Goal: Information Seeking & Learning: Compare options

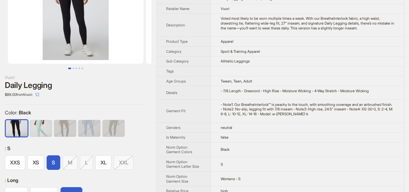
scroll to position [30, 0]
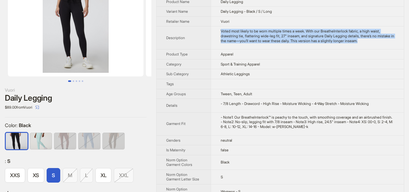
drag, startPoint x: 220, startPoint y: 29, endPoint x: 389, endPoint y: 42, distance: 168.9
click at [389, 42] on td "Voted most likely to be worn multiple times a week. With our BreatheInterlock f…" at bounding box center [307, 37] width 193 height 23
copy div "Voted most likely to be worn multiple times a week. With our BreatheInterlock f…"
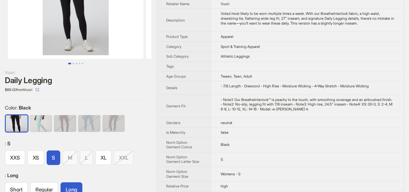
scroll to position [61, 0]
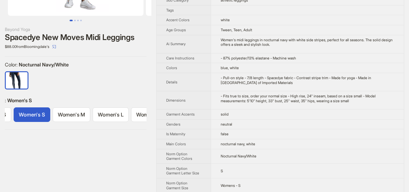
scroll to position [121, 0]
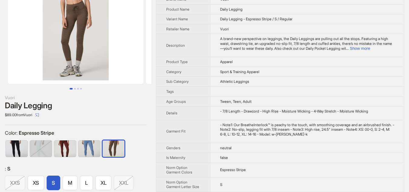
scroll to position [61, 0]
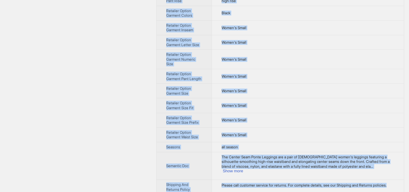
scroll to position [470, 0]
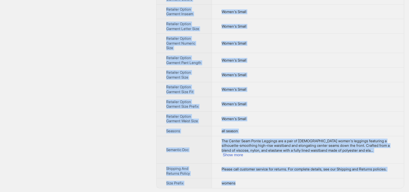
drag, startPoint x: 166, startPoint y: 24, endPoint x: 249, endPoint y: 183, distance: 179.7
copy tbody "Brand Name Lyssé Product Name Center Seam Ponte Leggings Variant Name Center Se…"
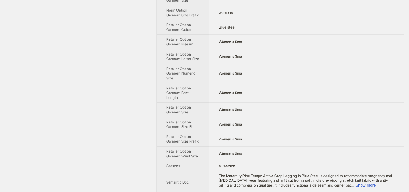
scroll to position [293, 0]
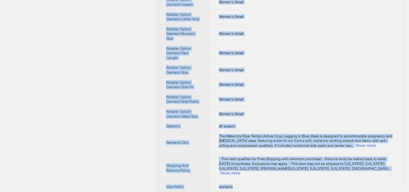
drag, startPoint x: 164, startPoint y: 21, endPoint x: 241, endPoint y: 185, distance: 180.6
copy tbody "Brand Name Ripe Maternity Product Name Maternity Ripe Tempo Active Crop Legging…"
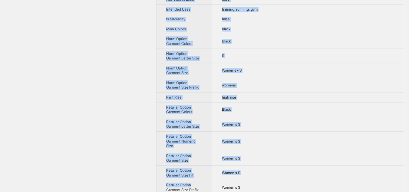
scroll to position [490, 0]
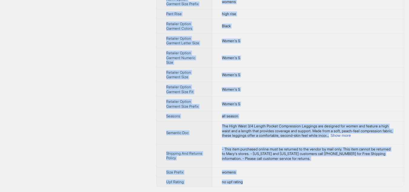
drag, startPoint x: 165, startPoint y: 23, endPoint x: 263, endPoint y: 182, distance: 186.4
copy tbody "Brand Name American Fitness Couture Product Name High Waist 3/4 Length Pocket C…"
click at [282, 43] on td "Women's S" at bounding box center [308, 40] width 192 height 15
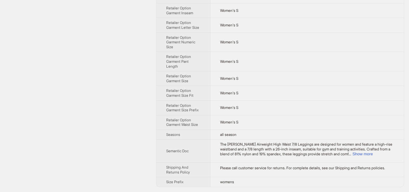
scroll to position [318, 0]
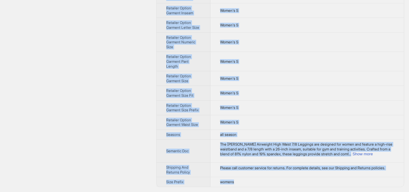
drag, startPoint x: 167, startPoint y: 20, endPoint x: 256, endPoint y: 179, distance: 181.8
copy tbody "Brand Name SPLITS59 Product Name Ella Airweight High Waist 7/8 Leggings Variant…"
click at [260, 32] on td "Women's S" at bounding box center [308, 41] width 194 height 19
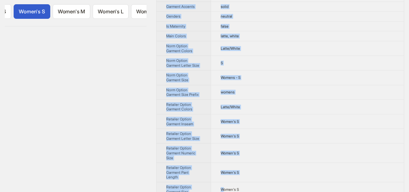
scroll to position [305, 0]
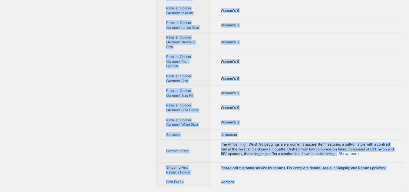
drag, startPoint x: 166, startPoint y: 22, endPoint x: 245, endPoint y: 183, distance: 179.6
copy tbody "Brand Name SPLITS59 Product Name Amber High Waist 7/8 Leggings Variant Name Amb…"
click at [268, 55] on td "Women's S" at bounding box center [307, 61] width 193 height 19
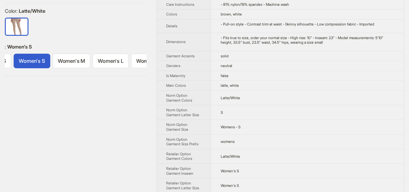
scroll to position [123, 0]
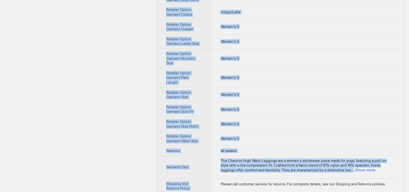
scroll to position [309, 0]
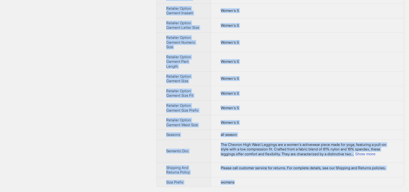
drag, startPoint x: 167, startPoint y: 23, endPoint x: 247, endPoint y: 185, distance: 180.1
copy tbody "Brand Name SPLITS59 Product Name Chevron High Waist Leggings Variant Name Chevr…"
click at [323, 53] on td "Women's S" at bounding box center [307, 61] width 193 height 19
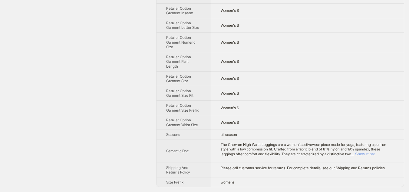
click at [376, 154] on button "Show more" at bounding box center [365, 154] width 20 height 5
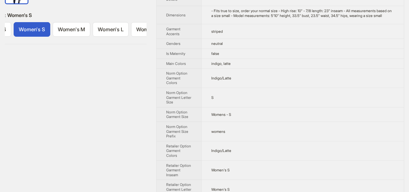
scroll to position [173, 0]
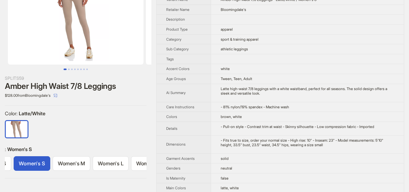
scroll to position [91, 0]
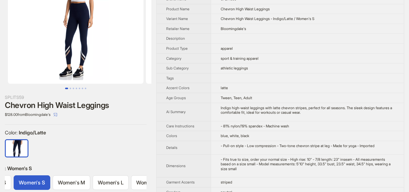
scroll to position [91, 0]
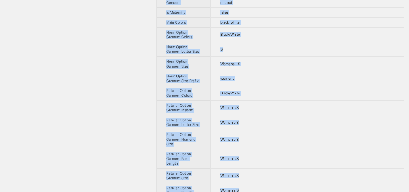
scroll to position [309, 0]
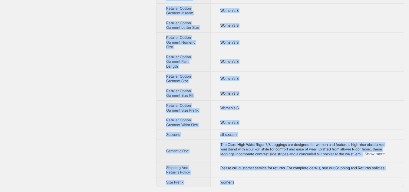
drag, startPoint x: 166, startPoint y: 22, endPoint x: 255, endPoint y: 183, distance: 183.7
copy tbody "Brand Name SPLITS59 Product Name Clare High Waist Rigor 7/8 Leggings Variant Na…"
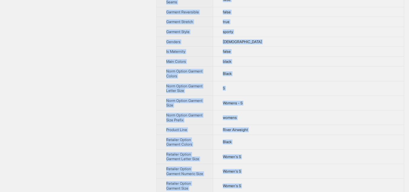
scroll to position [432, 0]
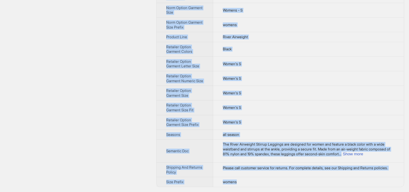
drag, startPoint x: 167, startPoint y: 22, endPoint x: 262, endPoint y: 183, distance: 187.3
copy tbody "Brand Name SPLITS59 Product Name River Airweight Stirrup Leggings Variant Name …"
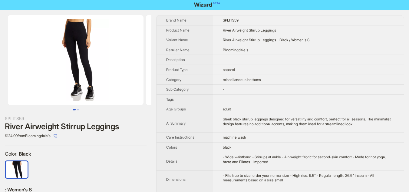
scroll to position [0, 0]
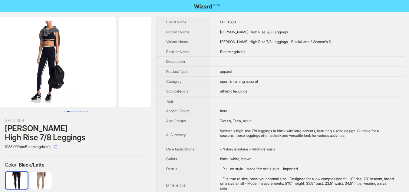
drag, startPoint x: 113, startPoint y: 76, endPoint x: 3, endPoint y: 76, distance: 110.3
click at [3, 76] on ul at bounding box center [76, 62] width 152 height 90
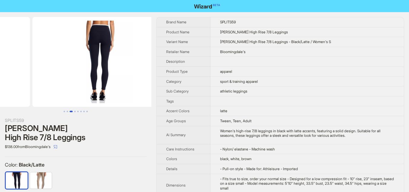
drag, startPoint x: 125, startPoint y: 83, endPoint x: 49, endPoint y: 84, distance: 76.1
click at [49, 84] on ul at bounding box center [76, 62] width 152 height 90
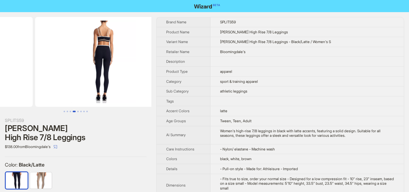
drag, startPoint x: 111, startPoint y: 83, endPoint x: 34, endPoint y: 83, distance: 77.6
click at [34, 83] on ul at bounding box center [76, 62] width 152 height 90
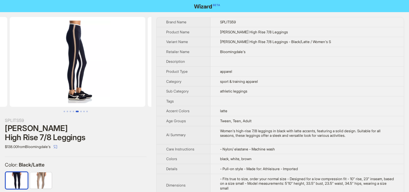
drag, startPoint x: 100, startPoint y: 82, endPoint x: 9, endPoint y: 83, distance: 90.9
click at [9, 83] on ul at bounding box center [76, 62] width 152 height 90
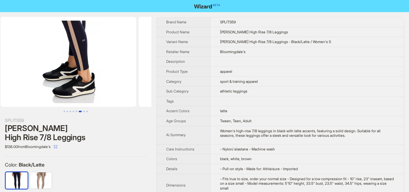
drag, startPoint x: 97, startPoint y: 82, endPoint x: 0, endPoint y: 82, distance: 97.0
click at [0, 82] on ul at bounding box center [76, 62] width 152 height 90
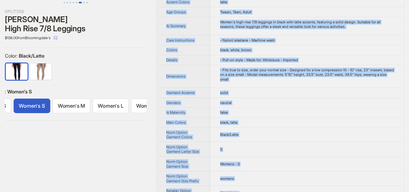
scroll to position [257, 0]
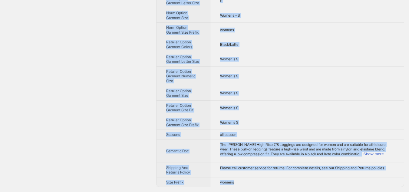
drag, startPoint x: 166, startPoint y: 22, endPoint x: 275, endPoint y: 177, distance: 189.1
copy tbody "Brand Name SPLITS59 Product Name Sam Rigor High Rise 7/8 Leggings Variant Name …"
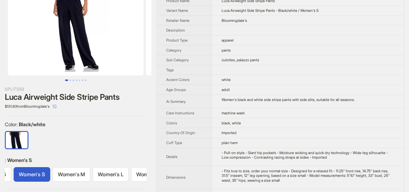
scroll to position [30, 0]
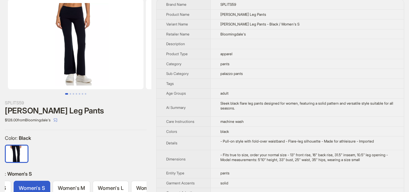
scroll to position [30, 0]
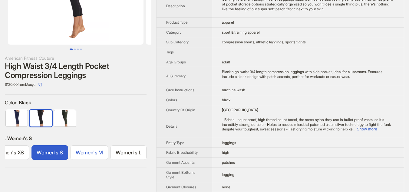
scroll to position [91, 0]
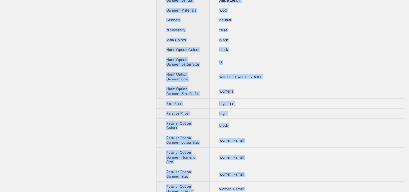
scroll to position [335, 0]
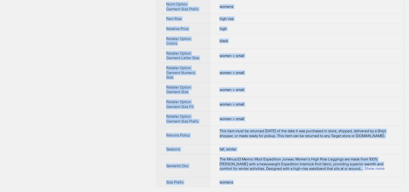
drag, startPoint x: 166, startPoint y: 22, endPoint x: 259, endPoint y: 180, distance: 183.3
copy tbody "Brand Name Minus33 Merino Wool Product Name Minus33 Merino Wool Expedition - Ju…"
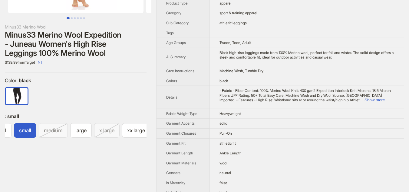
scroll to position [93, 0]
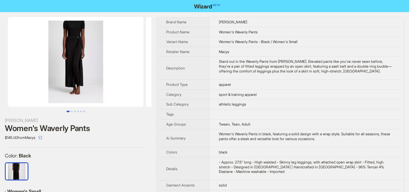
scroll to position [0, 43]
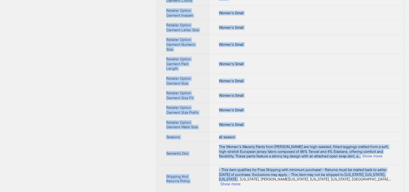
scroll to position [298, 0]
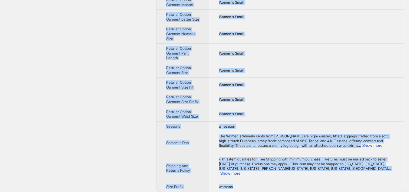
drag, startPoint x: 165, startPoint y: 21, endPoint x: 246, endPoint y: 185, distance: 182.8
copy tbody "Brand Name Marcella Product Name Women's Waverly Pants Variant Name Women's Wav…"
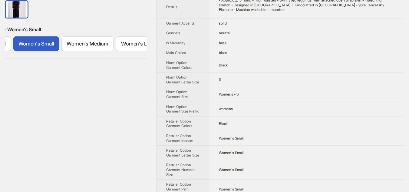
scroll to position [116, 0]
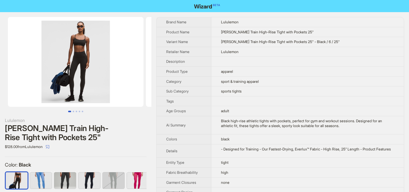
scroll to position [409, 0]
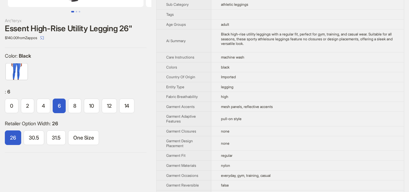
scroll to position [91, 0]
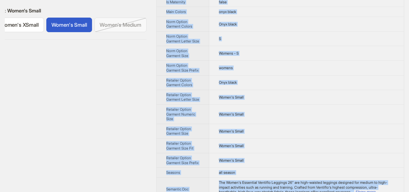
scroll to position [236, 0]
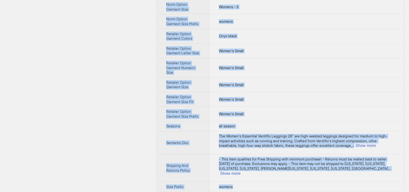
drag, startPoint x: 167, startPoint y: 22, endPoint x: 248, endPoint y: 185, distance: 182.4
copy tbody "Brand Name Rebody Active Product Name Women's Essential Ventiflo Leggings 26" V…"
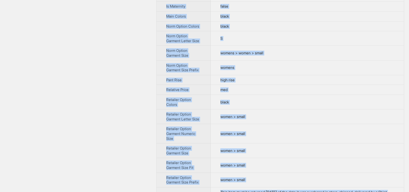
scroll to position [323, 0]
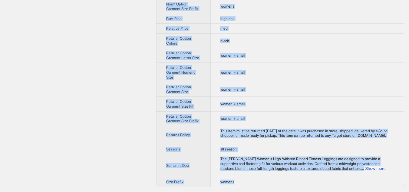
drag, startPoint x: 166, startPoint y: 23, endPoint x: 264, endPoint y: 183, distance: 187.0
copy tbody "Brand Name Anna-Kaci Product Name Anna-Kaci Women's High-Waisted Ribbed Fitness…"
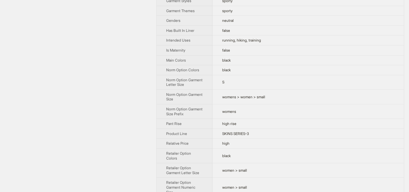
scroll to position [532, 0]
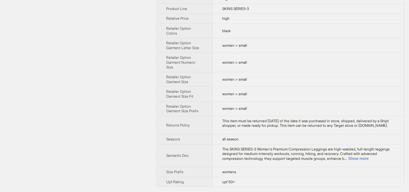
drag, startPoint x: 166, startPoint y: 23, endPoint x: 290, endPoint y: 206, distance: 221.1
copy tbody
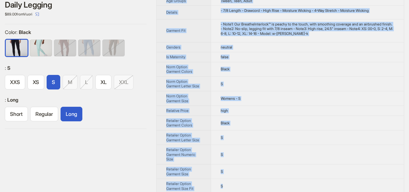
scroll to position [184, 0]
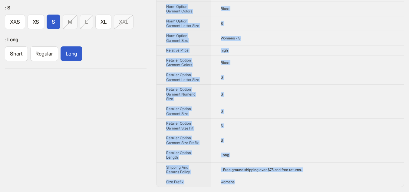
drag, startPoint x: 164, startPoint y: 22, endPoint x: 271, endPoint y: 183, distance: 193.3
click at [271, 183] on tbody "Brand Name Vuori Product Name Daily Legging Variant Name Daily Legging - Black …" at bounding box center [281, 10] width 248 height 353
copy tbody "Brand Name Vuori Product Name Daily Legging Variant Name Daily Legging - Black …"
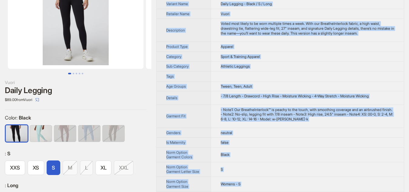
scroll to position [0, 0]
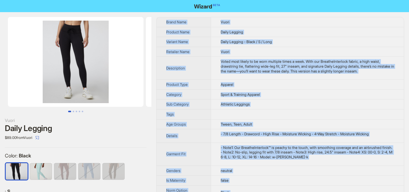
click at [144, 73] on li at bounding box center [72, 62] width 145 height 90
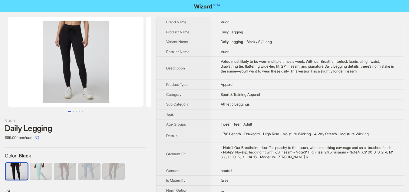
click at [138, 122] on div "Vuori" at bounding box center [76, 120] width 142 height 7
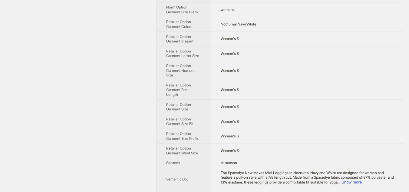
scroll to position [309, 0]
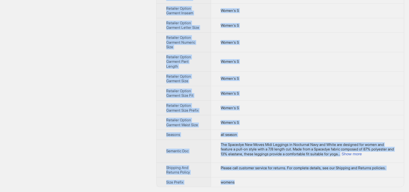
drag, startPoint x: 167, startPoint y: 23, endPoint x: 242, endPoint y: 186, distance: 179.3
copy tbody "Brand Name Beyond Yoga Product Name Spacedye New Moves Midi Leggings Variant Na…"
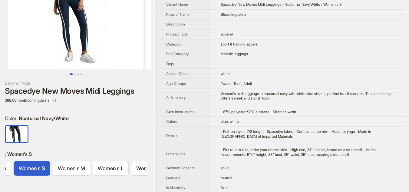
scroll to position [37, 0]
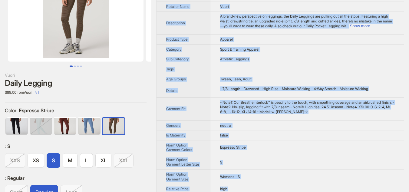
scroll to position [184, 0]
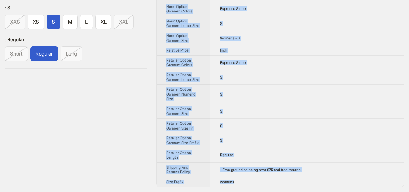
drag, startPoint x: 165, startPoint y: 22, endPoint x: 253, endPoint y: 186, distance: 185.6
click at [253, 186] on tbody "Brand Name Vuori Product Name Daily Legging Variant Name Daily Legging - Espres…" at bounding box center [281, 10] width 248 height 353
copy tbody "Lorem Ipsu Dolor Sitamet Cons Adipi Elitsed Doeiusm Temp Incid Utlabor - Etdolo…"
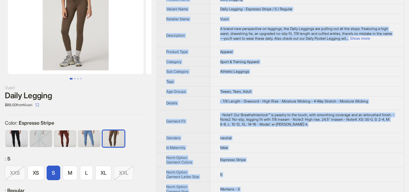
scroll to position [32, 0]
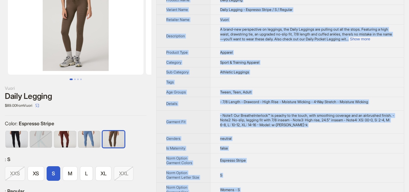
click at [132, 36] on img at bounding box center [76, 30] width 136 height 90
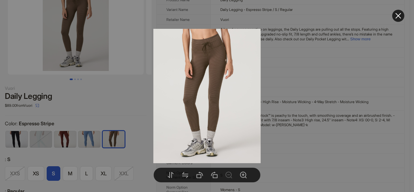
click at [117, 110] on div at bounding box center [207, 96] width 414 height 192
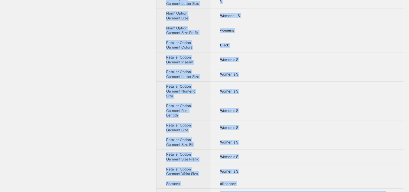
scroll to position [298, 0]
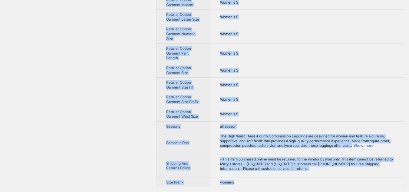
drag, startPoint x: 166, startPoint y: 23, endPoint x: 238, endPoint y: 182, distance: 175.0
copy tbody "Brand Name American Fitness Couture Product Name High Waist Three-Fourth Compre…"
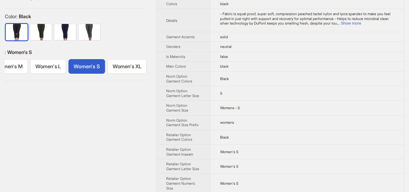
scroll to position [116, 0]
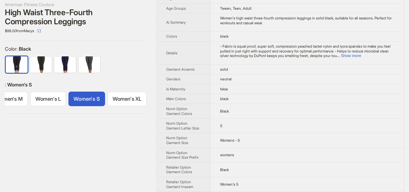
click at [126, 27] on div "$98.00 from Macys" at bounding box center [76, 31] width 142 height 10
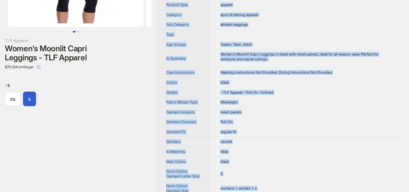
scroll to position [315, 0]
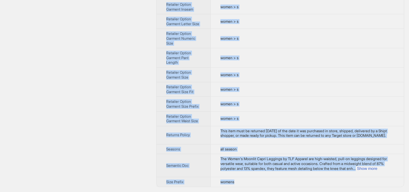
drag, startPoint x: 166, startPoint y: 20, endPoint x: 257, endPoint y: 184, distance: 187.5
copy tbody "Brand Name TLF Apparel Product Name Women's Moonlit Capri Leggings - TLF Appare…"
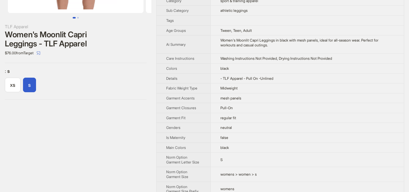
scroll to position [102, 0]
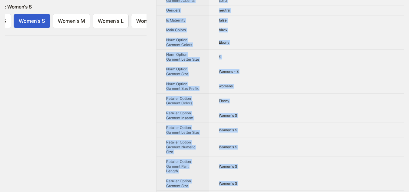
scroll to position [298, 0]
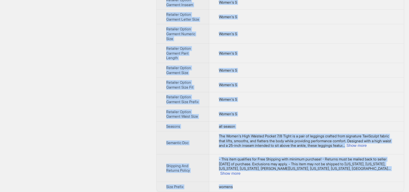
drag, startPoint x: 166, startPoint y: 24, endPoint x: 248, endPoint y: 185, distance: 181.2
copy tbody "Brand Name Tavi Product Name Women's High Waisted Pocket 7/8 Tight Variant Name…"
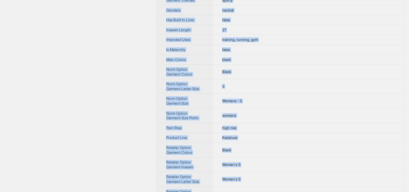
scroll to position [568, 0]
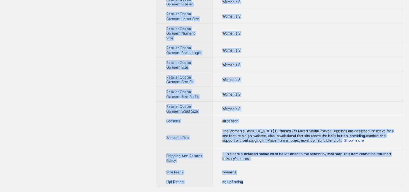
drag, startPoint x: 166, startPoint y: 22, endPoint x: 264, endPoint y: 186, distance: 191.0
copy tbody "Brand Name Kadyluxe Product Name Women's Black Colorado Buffaloes 7/8 Mixed Med…"
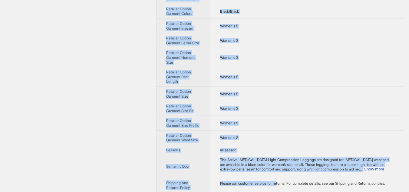
scroll to position [303, 0]
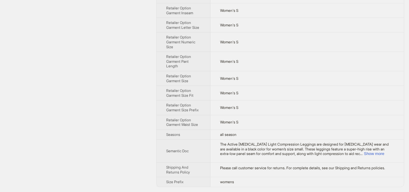
drag, startPoint x: 166, startPoint y: 21, endPoint x: 281, endPoint y: 192, distance: 205.7
copy tbody
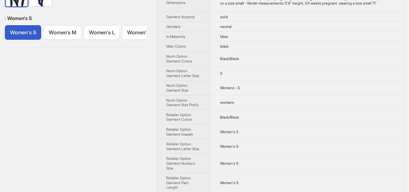
click at [78, 116] on div "Ingrid & Isabel Active Postpartum Light Compression Leggings, Pack of 2 $86.00 …" at bounding box center [76, 71] width 152 height 483
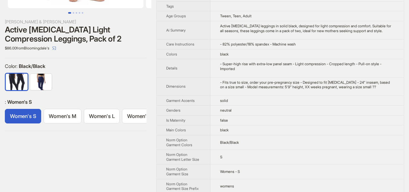
scroll to position [91, 0]
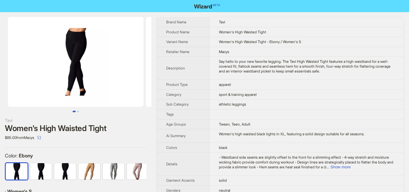
scroll to position [0, 76]
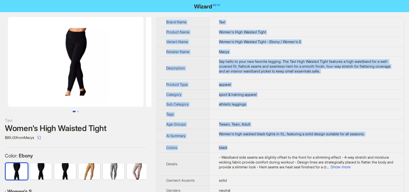
drag, startPoint x: 166, startPoint y: 22, endPoint x: 278, endPoint y: 173, distance: 188.6
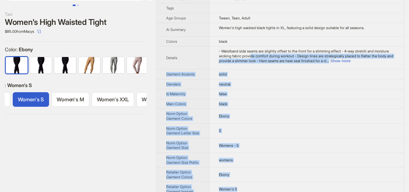
scroll to position [140, 0]
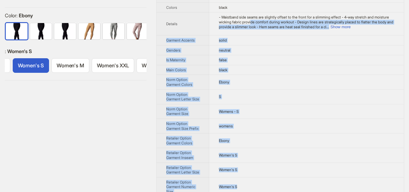
drag, startPoint x: 278, startPoint y: 173, endPoint x: 287, endPoint y: 194, distance: 22.5
click at [287, 192] on html "Tavi Women's High Waisted Tight $85.00 from Macys Color : Ebony : Women's S Wom…" at bounding box center [204, 104] width 409 height 489
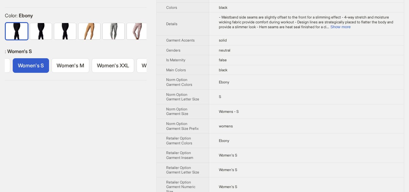
click at [126, 146] on div "Tavi Women's High Waisted Tight $85.00 from Macys Color : Ebony : Women's S Wom…" at bounding box center [76, 110] width 152 height 477
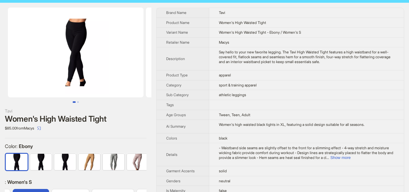
scroll to position [0, 0]
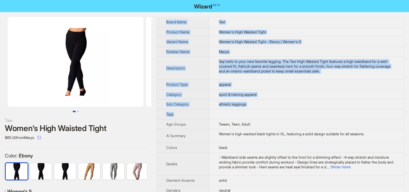
drag, startPoint x: 165, startPoint y: 21, endPoint x: 221, endPoint y: 117, distance: 110.9
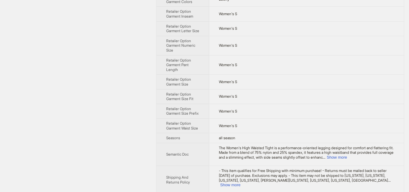
scroll to position [293, 0]
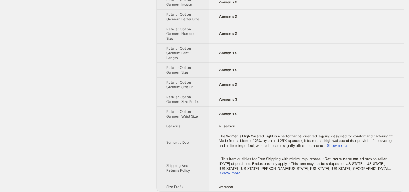
drag, startPoint x: 236, startPoint y: 156, endPoint x: 253, endPoint y: 198, distance: 45.0
drag, startPoint x: 166, startPoint y: 21, endPoint x: 316, endPoint y: 206, distance: 238.1
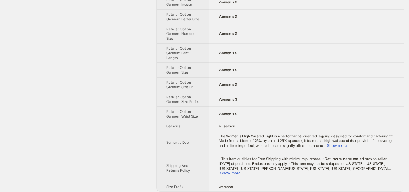
copy tbody
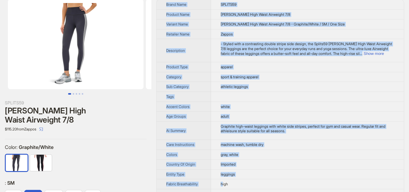
drag, startPoint x: 167, startPoint y: 24, endPoint x: 224, endPoint y: 187, distance: 172.1
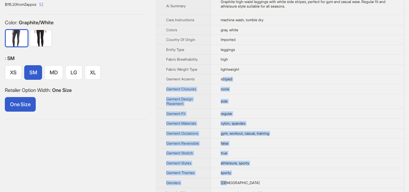
drag, startPoint x: 224, startPoint y: 187, endPoint x: 229, endPoint y: 186, distance: 5.5
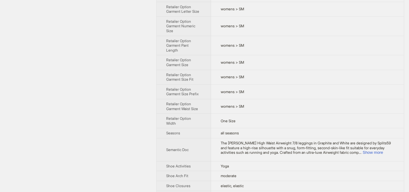
scroll to position [518, 0]
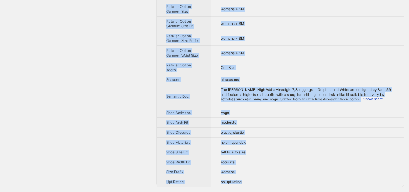
drag, startPoint x: 167, startPoint y: 20, endPoint x: 251, endPoint y: 186, distance: 185.7
copy tbody "Brand Name SPLITS59 Product Name [PERSON_NAME] Waist Airweight 7/8 Variant Name…"
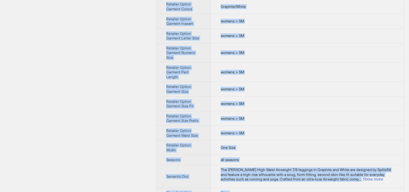
scroll to position [427, 0]
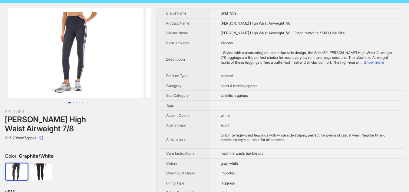
scroll to position [3, 0]
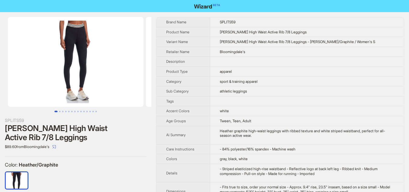
scroll to position [0, 33]
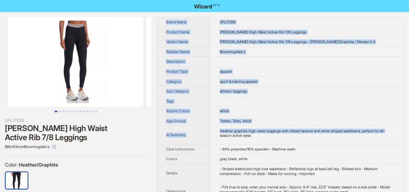
drag, startPoint x: 166, startPoint y: 23, endPoint x: 222, endPoint y: 165, distance: 152.3
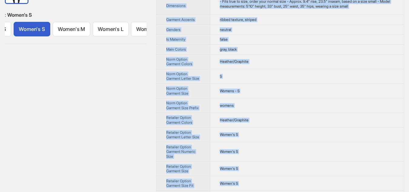
drag, startPoint x: 222, startPoint y: 165, endPoint x: 232, endPoint y: 197, distance: 33.6
click at [232, 192] on html "SPLITS59 Bailey High Waist Active Rib 7/8 Leggings $89.60 from Bloomingdale's C…" at bounding box center [204, 41] width 409 height 453
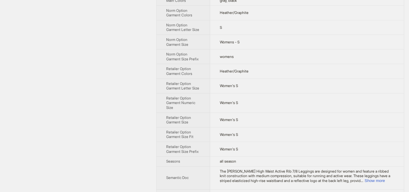
scroll to position [261, 0]
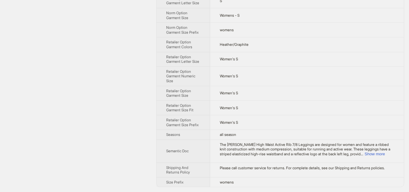
drag, startPoint x: 165, startPoint y: 21, endPoint x: 292, endPoint y: 197, distance: 217.1
copy tbody
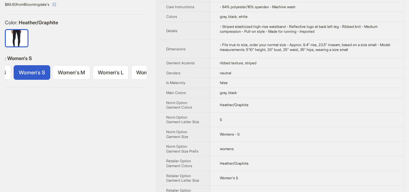
scroll to position [140, 0]
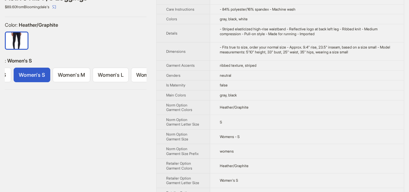
click at [67, 44] on div at bounding box center [76, 42] width 142 height 21
click at [124, 42] on div at bounding box center [76, 42] width 142 height 21
click at [140, 8] on div "$89.60 from Bloomingdale's" at bounding box center [76, 7] width 142 height 10
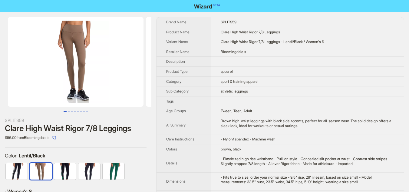
scroll to position [0, 33]
click at [165, 22] on th "Brand Name" at bounding box center [184, 22] width 54 height 10
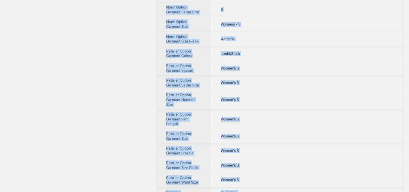
scroll to position [300, 0]
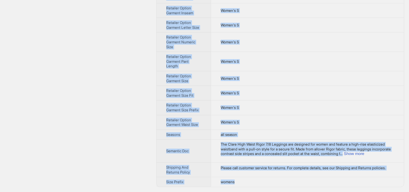
drag, startPoint x: 167, startPoint y: 22, endPoint x: 251, endPoint y: 183, distance: 182.2
copy tbody "Brand Name SPLITS59 Product Name Clare High Waist Rigor 7/8 Leggings Variant Na…"
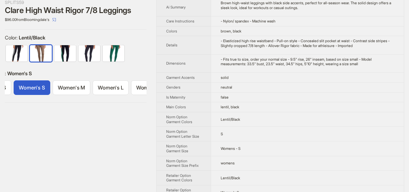
scroll to position [0, 0]
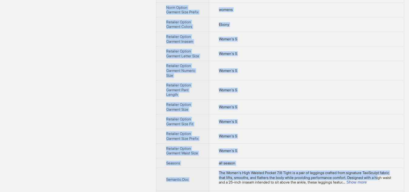
scroll to position [298, 0]
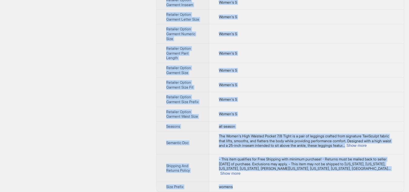
drag, startPoint x: 164, startPoint y: 20, endPoint x: 251, endPoint y: 183, distance: 185.2
copy tbody "Brand Name Tavi Product Name Women's High Waisted Pocket 7/8 Tight Variant Name…"
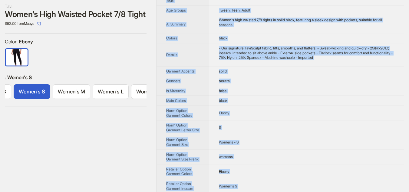
scroll to position [116, 0]
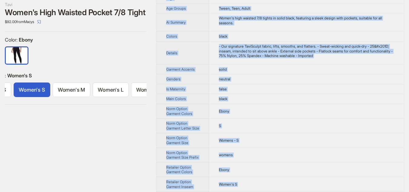
copy tbody "Brand Name Tavi Product Name Women's High Waisted Pocket 7/8 Tight Variant Name…"
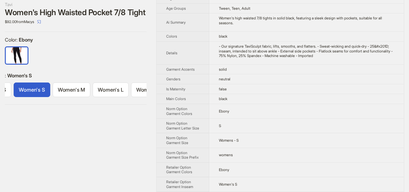
click at [139, 26] on div "$92.00 from Macys" at bounding box center [76, 22] width 142 height 10
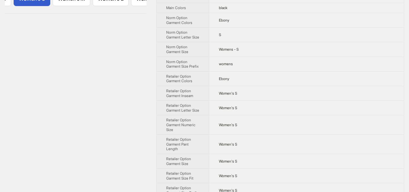
scroll to position [0, 0]
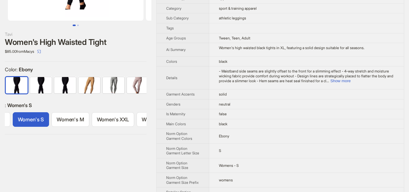
scroll to position [91, 0]
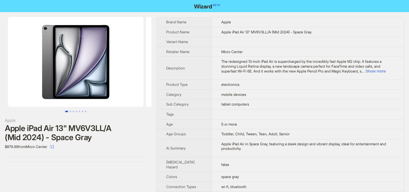
scroll to position [30, 0]
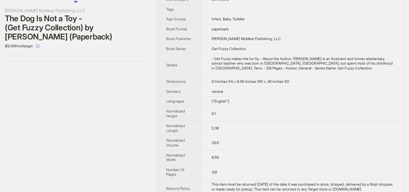
scroll to position [140, 0]
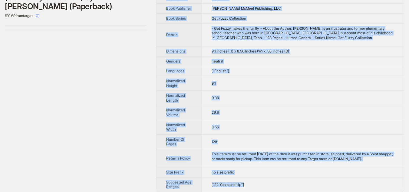
drag, startPoint x: 166, startPoint y: 22, endPoint x: 266, endPoint y: 182, distance: 188.1
click at [266, 182] on tbody "Brand Name Andrews McMeel Publishing, LLC Product Name The Dog Is Not a Toy - (…" at bounding box center [281, 34] width 248 height 314
copy tbody "Brand Name Andrews McMeel Publishing, LLC Product Name The Dog Is Not a Toy - (…"
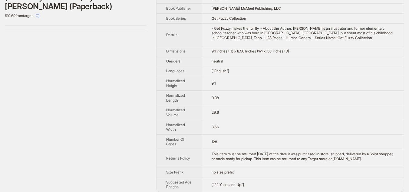
click at [119, 58] on div "Andrews McMeel Publishing, LLC The Dog Is Not a Toy - (Get Fuzzy Collection) by…" at bounding box center [76, 34] width 152 height 325
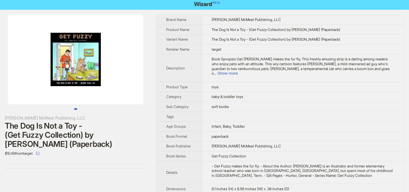
scroll to position [0, 0]
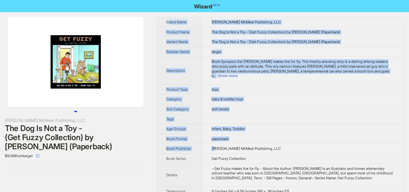
drag, startPoint x: 168, startPoint y: 21, endPoint x: 217, endPoint y: 142, distance: 131.6
click at [217, 142] on tbody "Brand Name Andrews McMeel Publishing, LLC Product Name The Dog Is Not a Toy - (…" at bounding box center [281, 174] width 248 height 314
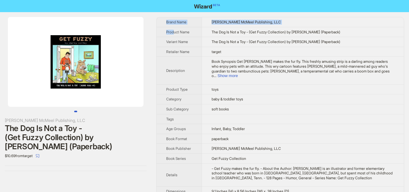
drag, startPoint x: 166, startPoint y: 23, endPoint x: 182, endPoint y: 46, distance: 28.5
click at [177, 39] on tbody "Brand Name Andrews McMeel Publishing, LLC Product Name The Dog Is Not a Toy - (…" at bounding box center [281, 174] width 248 height 314
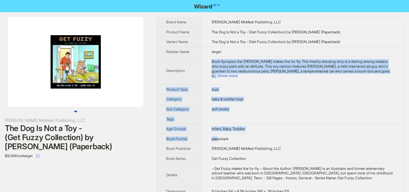
drag, startPoint x: 207, startPoint y: 102, endPoint x: 222, endPoint y: 140, distance: 40.6
click at [220, 136] on tbody "Brand Name Andrews McMeel Publishing, LLC Product Name The Dog Is Not a Toy - (…" at bounding box center [281, 174] width 248 height 314
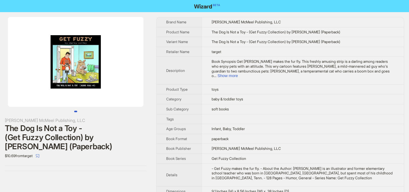
click at [228, 163] on td "- Get Fuzzy makes the fur fly. - About the Author: Darby Conley is an illustrat…" at bounding box center [303, 174] width 202 height 23
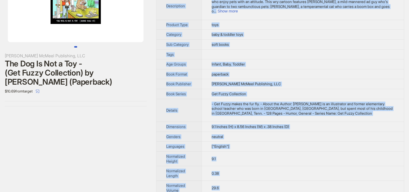
scroll to position [140, 0]
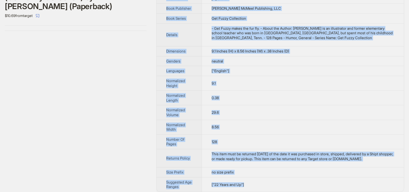
drag, startPoint x: 165, startPoint y: 22, endPoint x: 255, endPoint y: 182, distance: 183.7
click at [255, 182] on tbody "Brand Name Andrews McMeel Publishing, LLC Product Name The Dog Is Not a Toy - (…" at bounding box center [281, 34] width 248 height 314
copy tbody "Brand Name Andrews McMeel Publishing, LLC Product Name The Dog Is Not a Toy - (…"
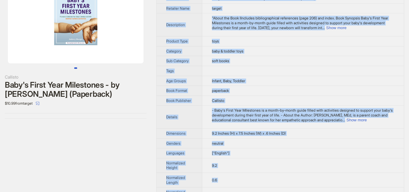
scroll to position [160, 0]
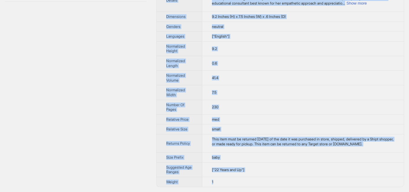
drag, startPoint x: 166, startPoint y: 23, endPoint x: 257, endPoint y: 179, distance: 179.9
click at [257, 179] on tbody "Brand Name [PERSON_NAME] Product Name Baby's First Year Milestones - by [PERSON…" at bounding box center [281, 21] width 248 height 329
copy tbody "Brand Name [PERSON_NAME] Product Name Baby's First Year Milestones - by [PERSON…"
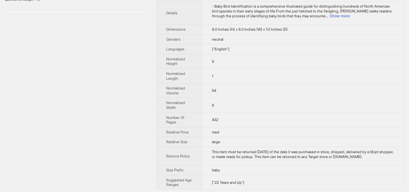
scroll to position [150, 0]
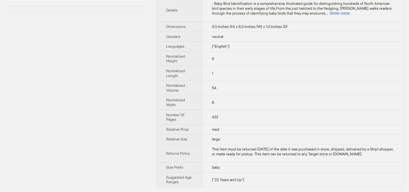
drag, startPoint x: 167, startPoint y: 22, endPoint x: 282, endPoint y: 193, distance: 206.5
click at [282, 192] on html "Comstock Publishing Baby Bird Identification - by Linda Tuttle-Adams (Paperback…" at bounding box center [204, 21] width 409 height 342
copy tbody
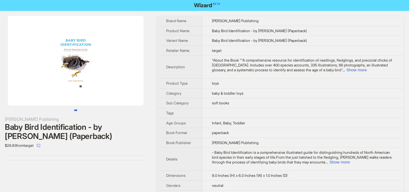
scroll to position [0, 0]
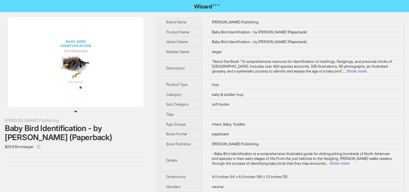
click at [153, 23] on div "Comstock Publishing Baby Bird Identification - by Linda Tuttle-Adams (Paperback…" at bounding box center [204, 177] width 409 height 330
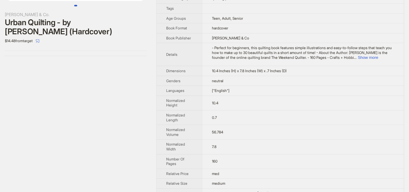
scroll to position [69, 0]
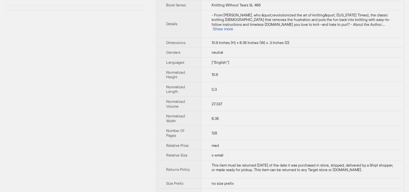
scroll to position [167, 0]
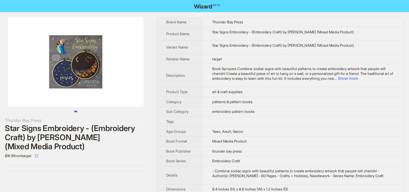
click at [125, 115] on div "Thunder Bay Press Star Signs Embroidery - (Embroidery Craft) by [PERSON_NAME] (…" at bounding box center [76, 94] width 152 height 164
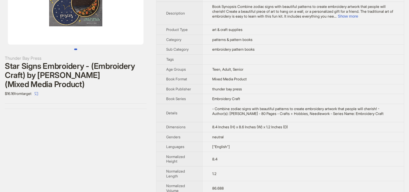
scroll to position [46, 0]
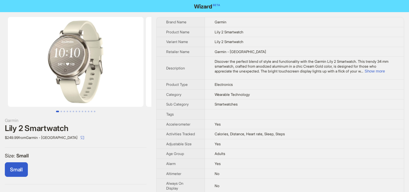
click at [292, 52] on td "Garmin - [GEOGRAPHIC_DATA]" at bounding box center [304, 52] width 199 height 10
